Goal: Task Accomplishment & Management: Complete application form

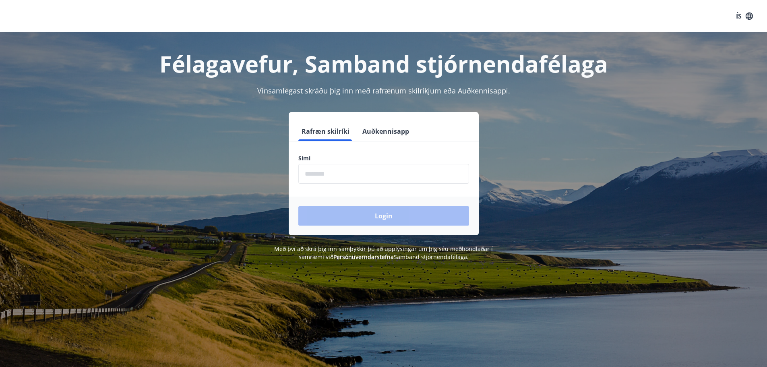
click at [342, 175] on input "phone" at bounding box center [383, 174] width 171 height 20
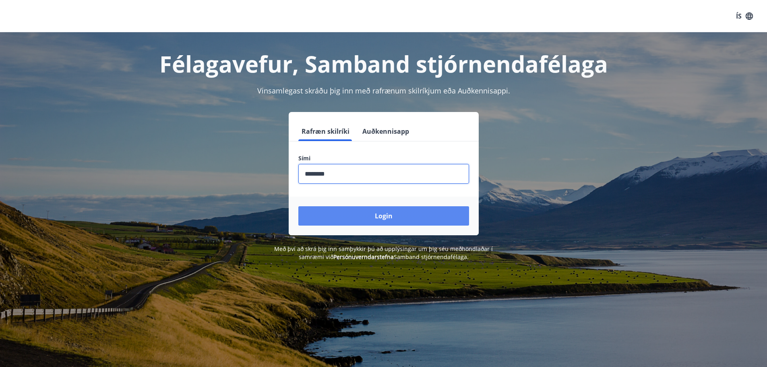
type input "********"
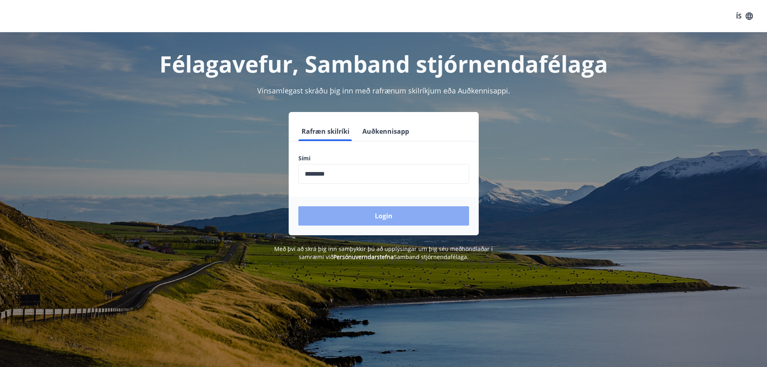
click at [359, 215] on button "Login" at bounding box center [383, 215] width 171 height 19
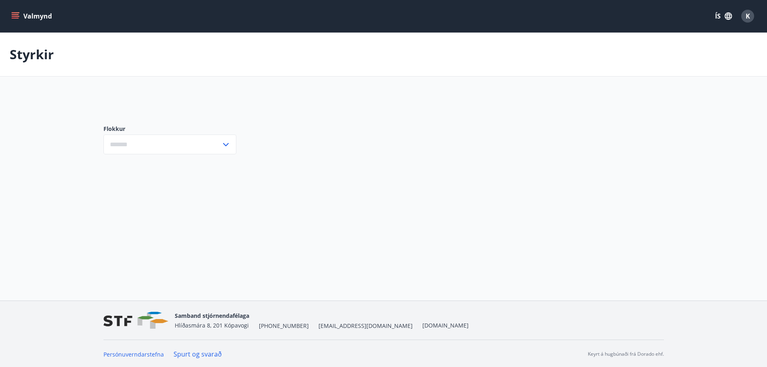
type input "***"
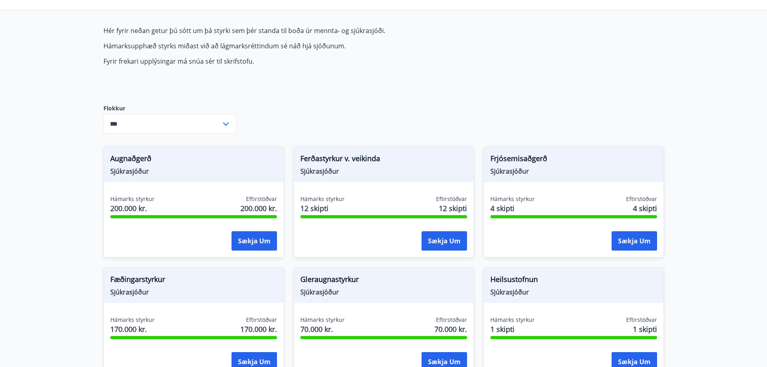
scroll to position [81, 0]
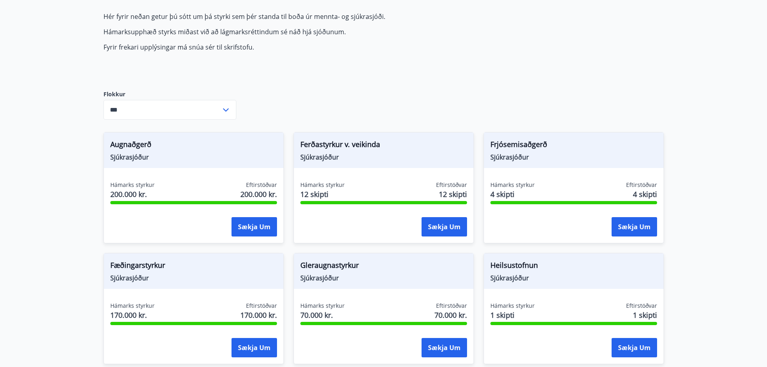
click at [227, 107] on icon at bounding box center [226, 110] width 10 height 10
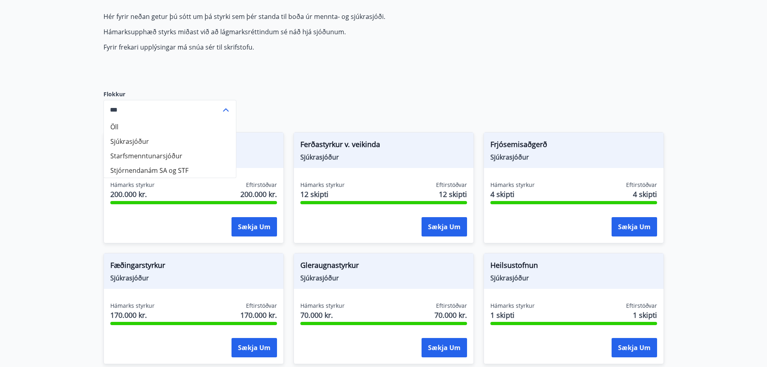
click at [227, 109] on icon at bounding box center [226, 110] width 10 height 10
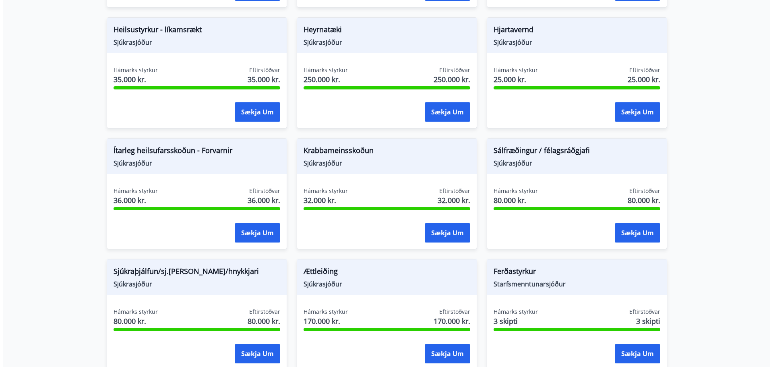
scroll to position [397, 0]
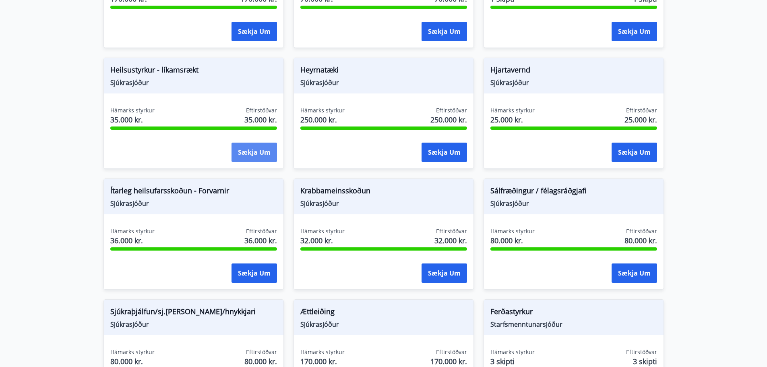
click at [255, 153] on button "Sækja um" at bounding box center [253, 152] width 45 height 19
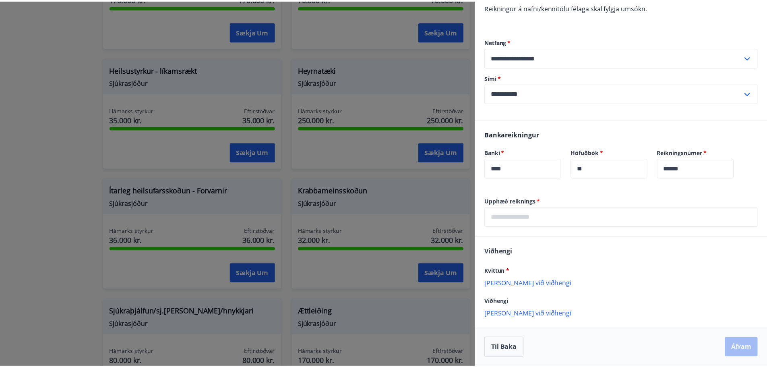
scroll to position [141, 0]
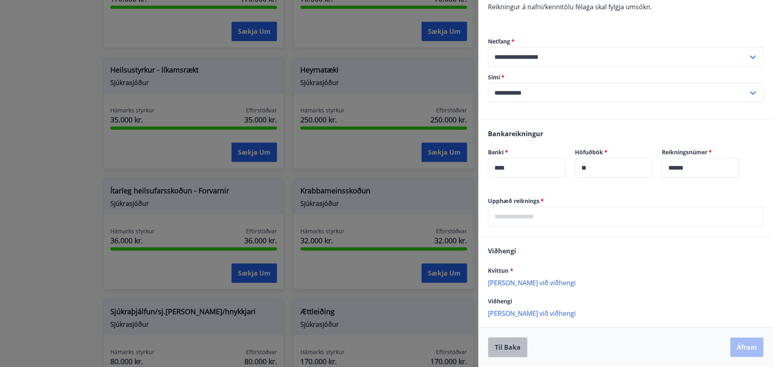
click at [515, 351] on button "Til baka" at bounding box center [507, 347] width 39 height 20
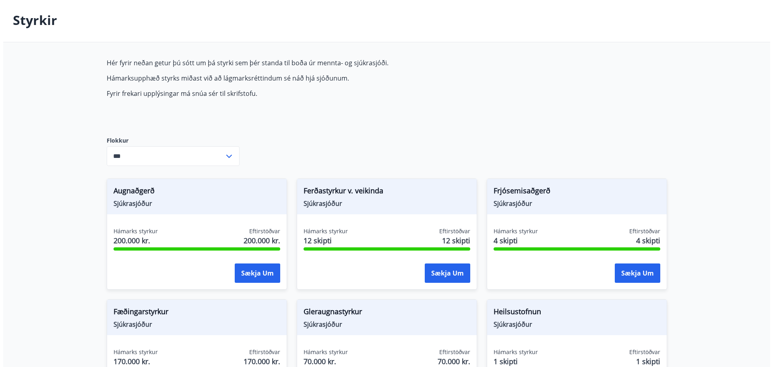
scroll to position [0, 0]
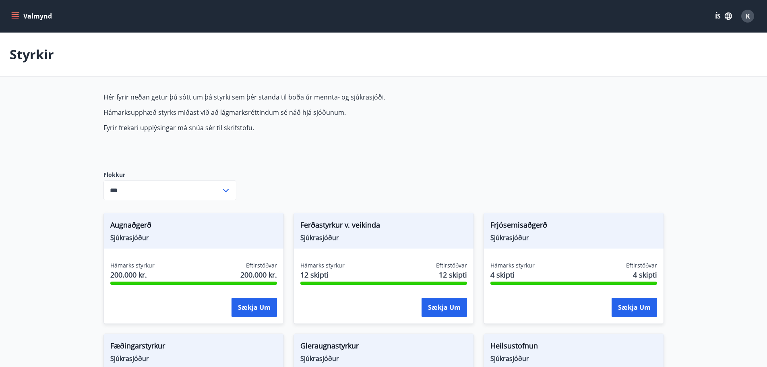
click at [746, 17] on span "K" at bounding box center [748, 16] width 4 height 9
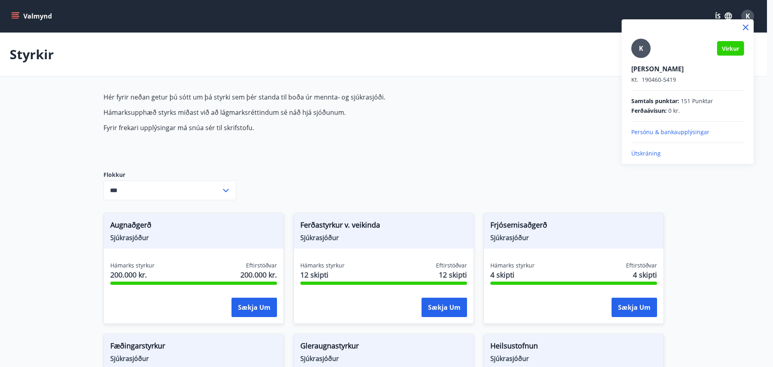
click at [648, 153] on p "Útskráning" at bounding box center [687, 153] width 113 height 8
